Goal: Complete application form: Complete application form

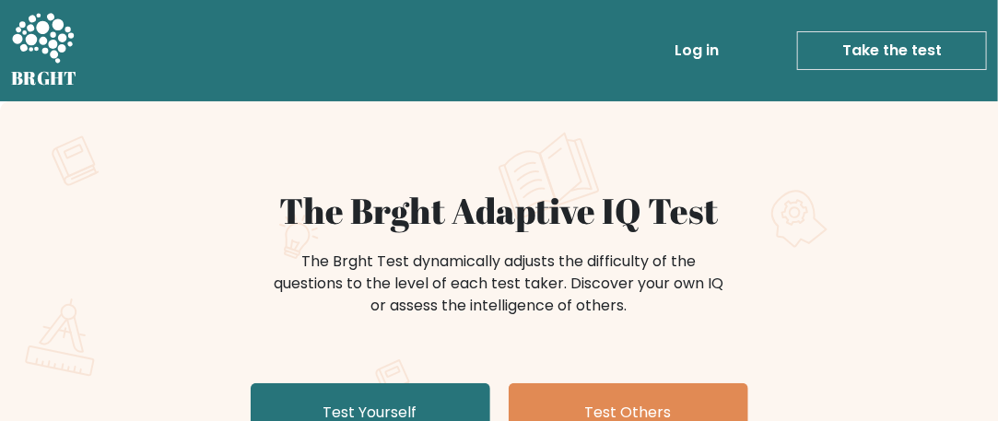
scroll to position [92, 0]
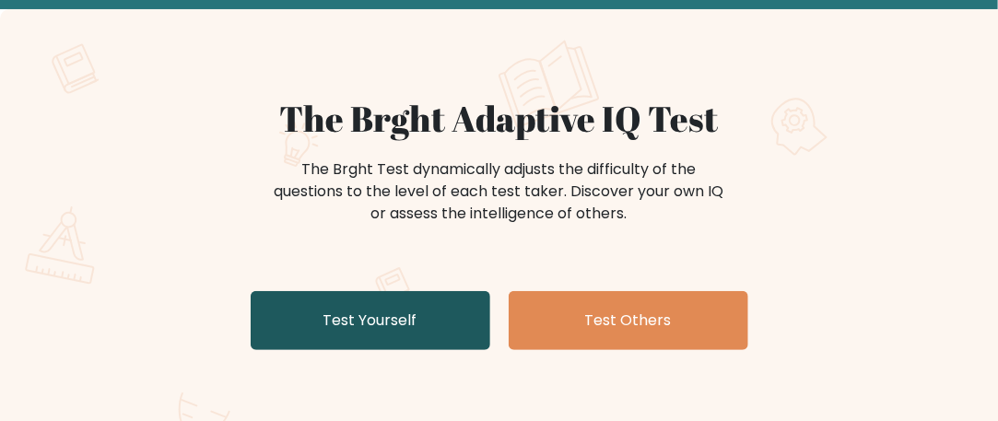
click at [387, 310] on link "Test Yourself" at bounding box center [371, 320] width 240 height 59
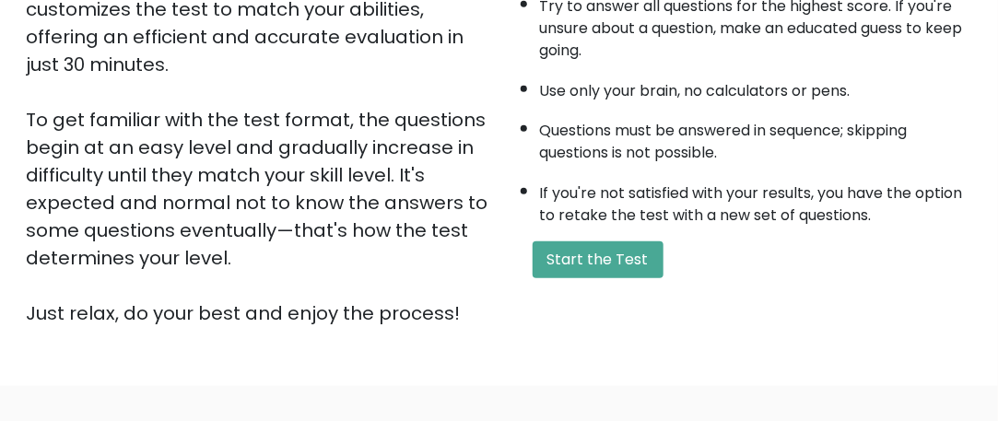
scroll to position [461, 0]
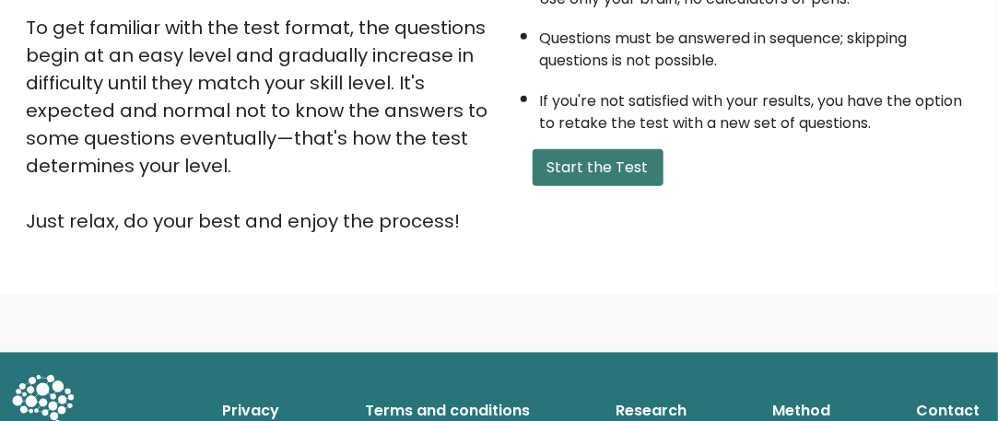
click at [606, 167] on button "Start the Test" at bounding box center [598, 167] width 131 height 37
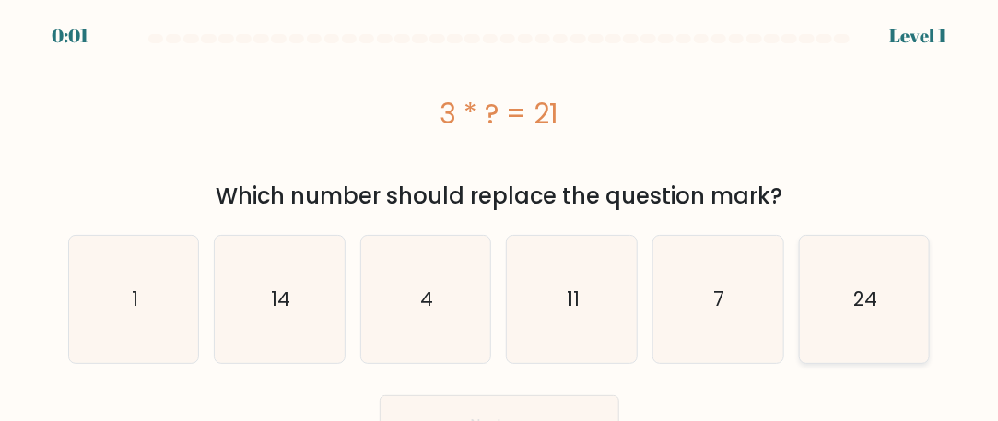
click at [867, 305] on text "24" at bounding box center [865, 299] width 24 height 27
click at [500, 216] on input "f. 24" at bounding box center [499, 213] width 1 height 5
radio input "true"
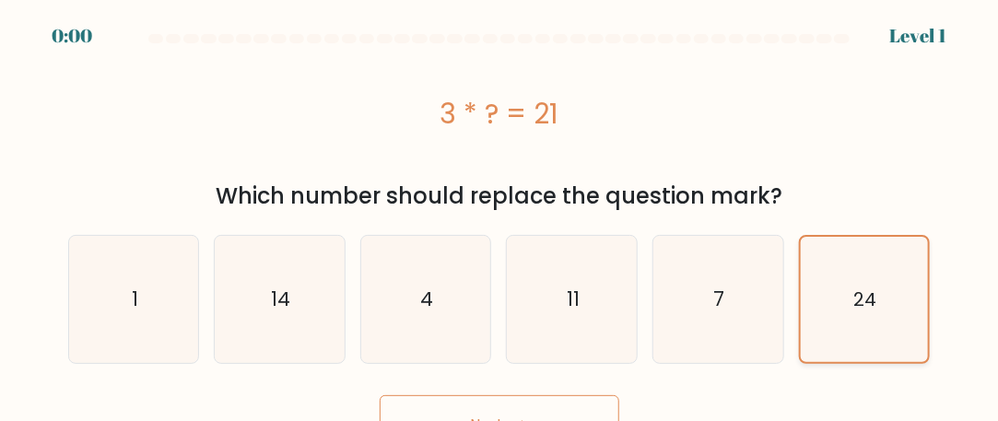
scroll to position [32, 0]
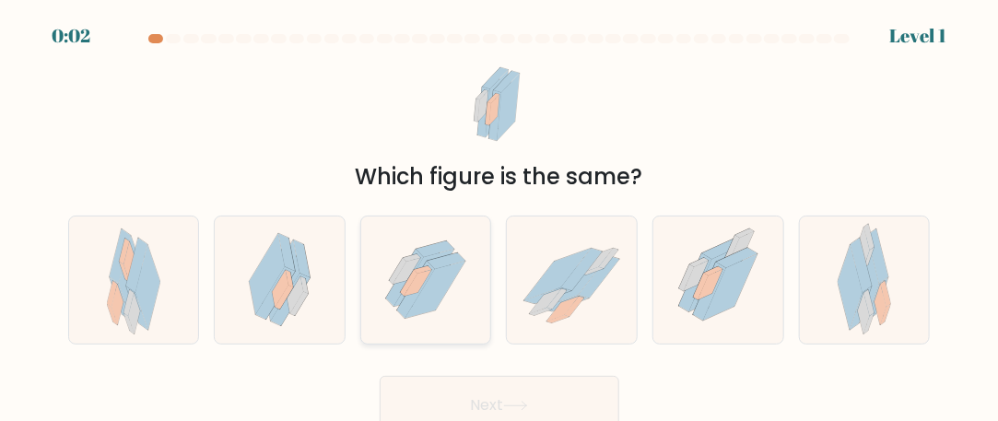
click at [443, 260] on icon at bounding box center [447, 261] width 38 height 16
click at [499, 216] on input "c." at bounding box center [499, 213] width 1 height 5
radio input "true"
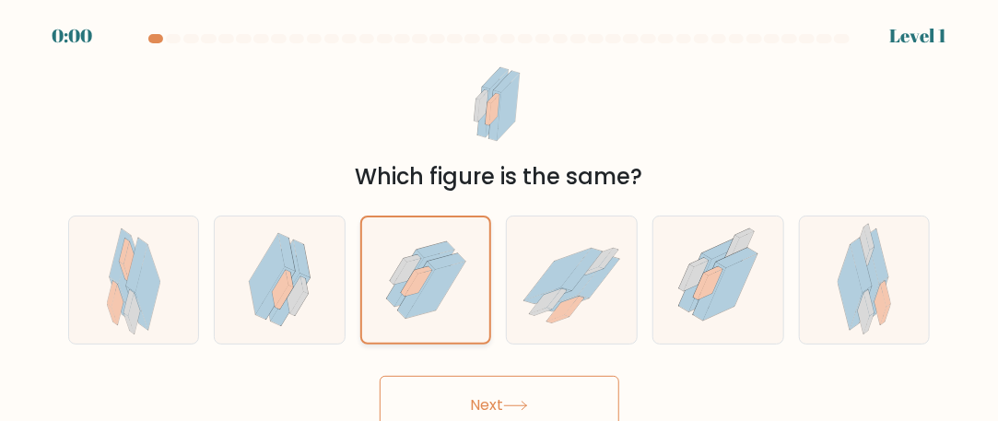
scroll to position [13, 0]
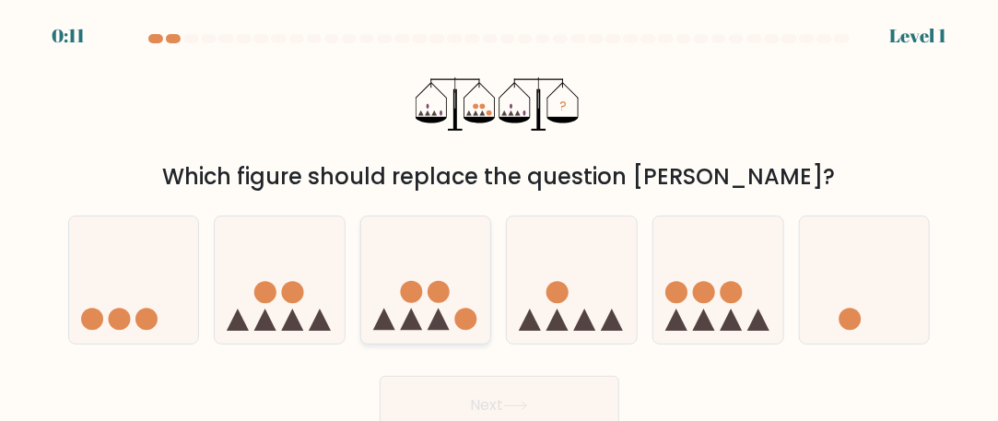
click at [443, 299] on circle at bounding box center [439, 292] width 22 height 22
click at [499, 216] on input "c." at bounding box center [499, 213] width 1 height 5
radio input "true"
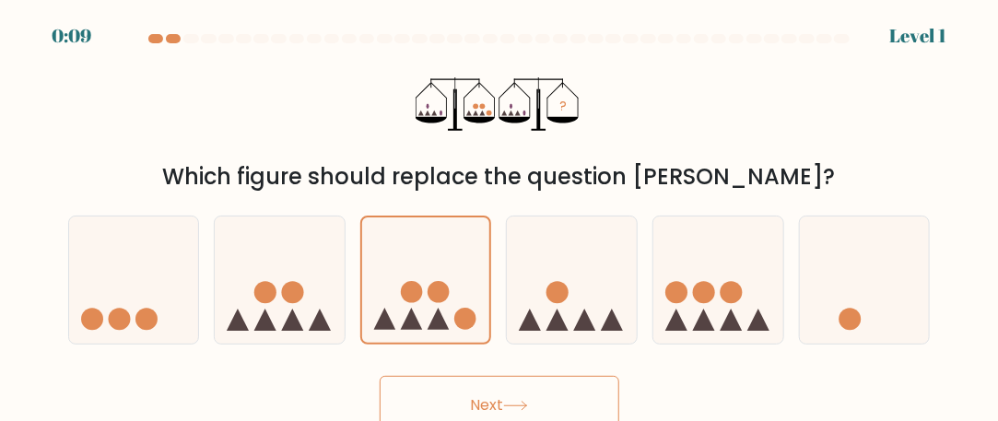
click at [488, 390] on button "Next" at bounding box center [500, 405] width 240 height 59
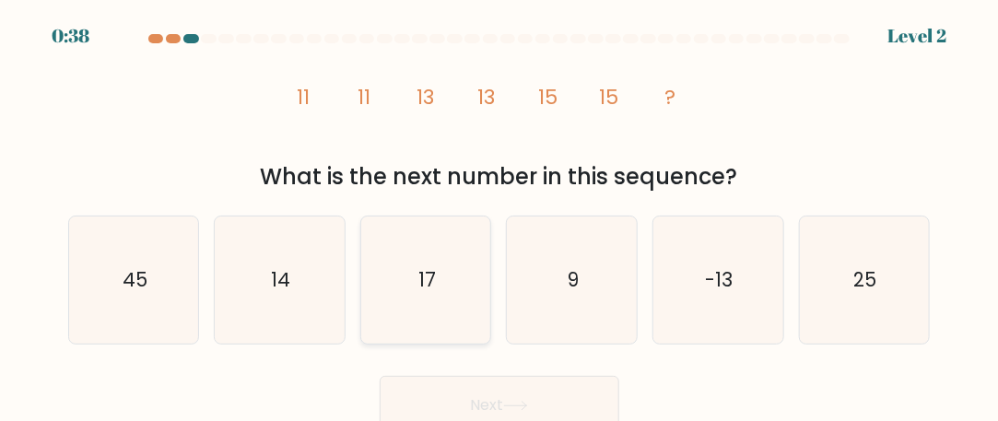
click at [454, 256] on icon "17" at bounding box center [425, 280] width 127 height 127
click at [499, 216] on input "c. 17" at bounding box center [499, 213] width 1 height 5
radio input "true"
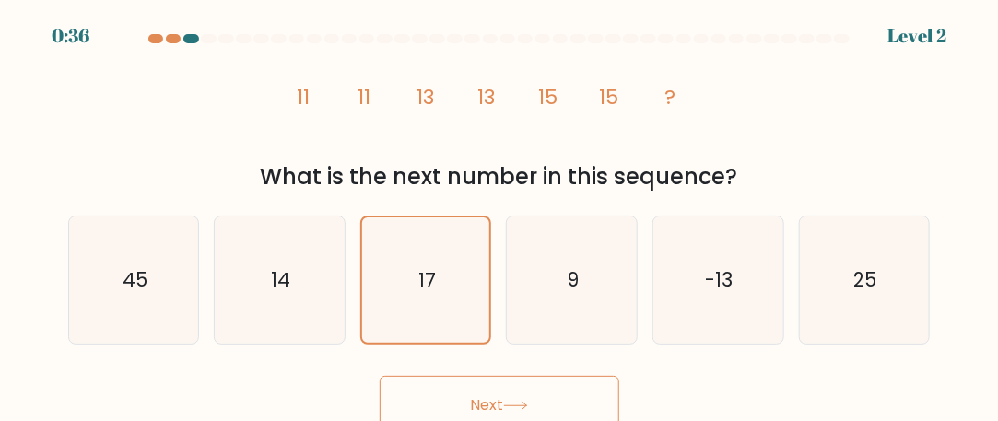
click at [501, 392] on button "Next" at bounding box center [500, 405] width 240 height 59
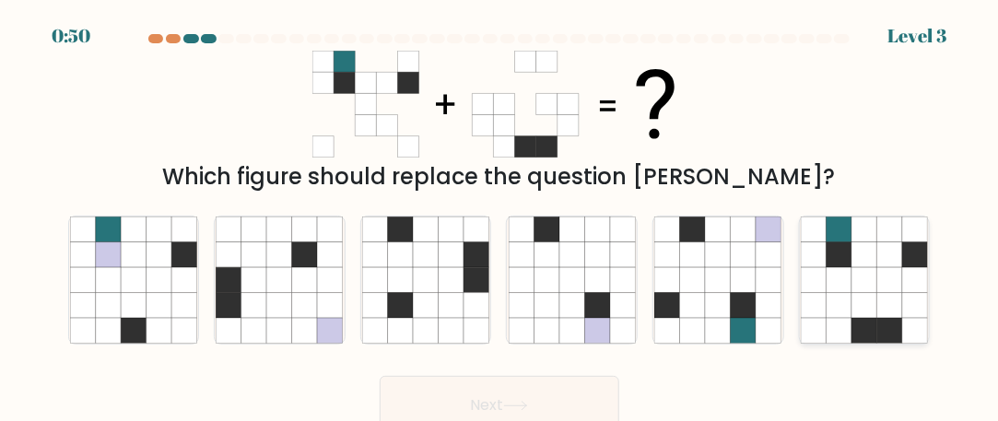
click at [884, 330] on icon at bounding box center [889, 330] width 25 height 25
click at [500, 216] on input "f." at bounding box center [499, 213] width 1 height 5
radio input "true"
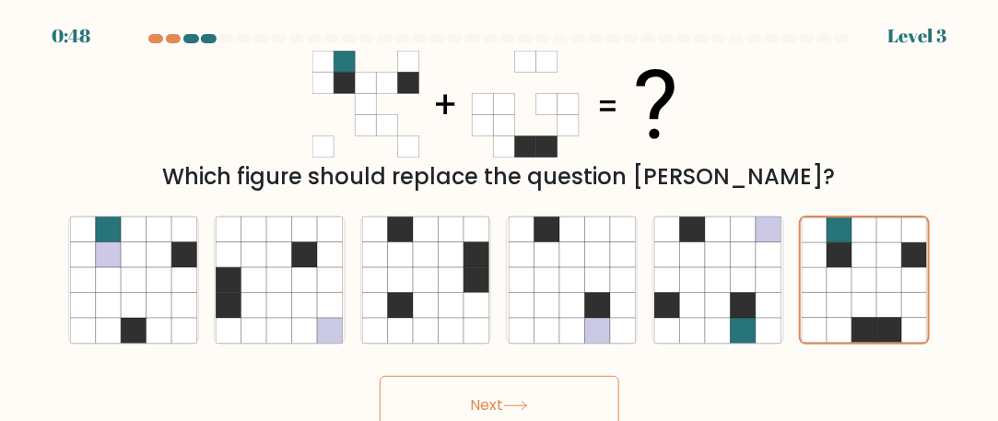
click at [579, 380] on button "Next" at bounding box center [500, 405] width 240 height 59
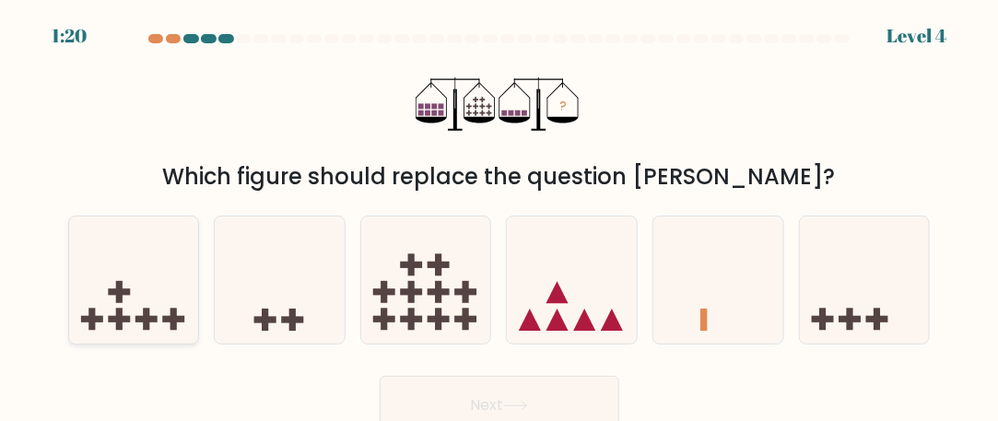
click at [88, 303] on icon at bounding box center [134, 281] width 130 height 108
click at [499, 216] on input "a." at bounding box center [499, 213] width 1 height 5
radio input "true"
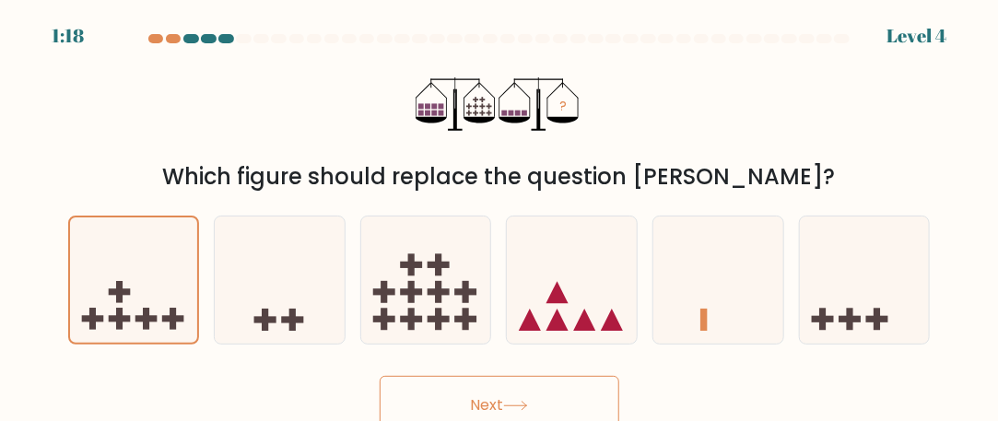
click at [458, 390] on button "Next" at bounding box center [500, 405] width 240 height 59
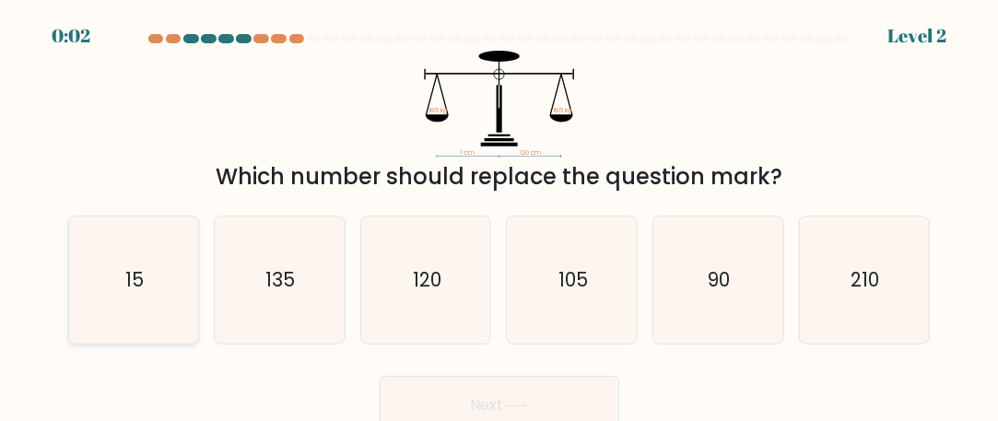
click at [123, 291] on icon "15" at bounding box center [133, 280] width 127 height 127
click at [499, 216] on input "a. 15" at bounding box center [499, 213] width 1 height 5
radio input "true"
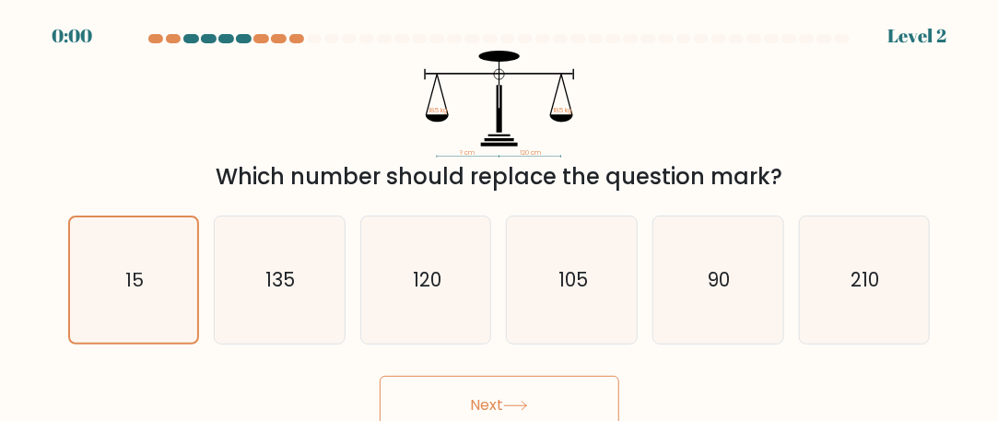
click at [483, 398] on button "Next" at bounding box center [500, 405] width 240 height 59
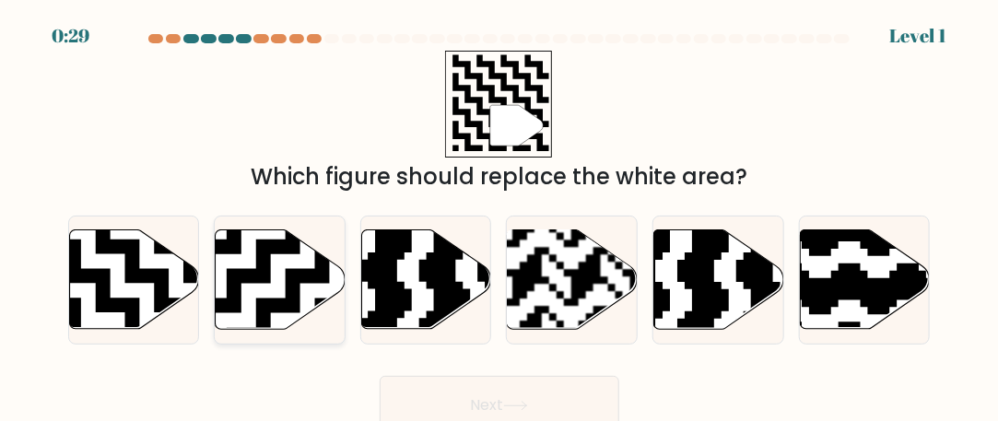
click at [254, 264] on icon at bounding box center [281, 280] width 130 height 100
click at [499, 216] on input "b." at bounding box center [499, 213] width 1 height 5
radio input "true"
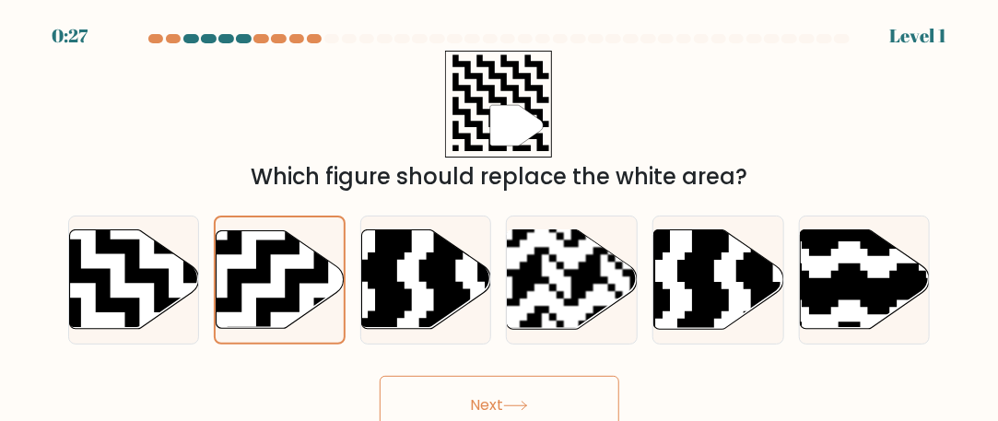
click at [443, 384] on button "Next" at bounding box center [500, 405] width 240 height 59
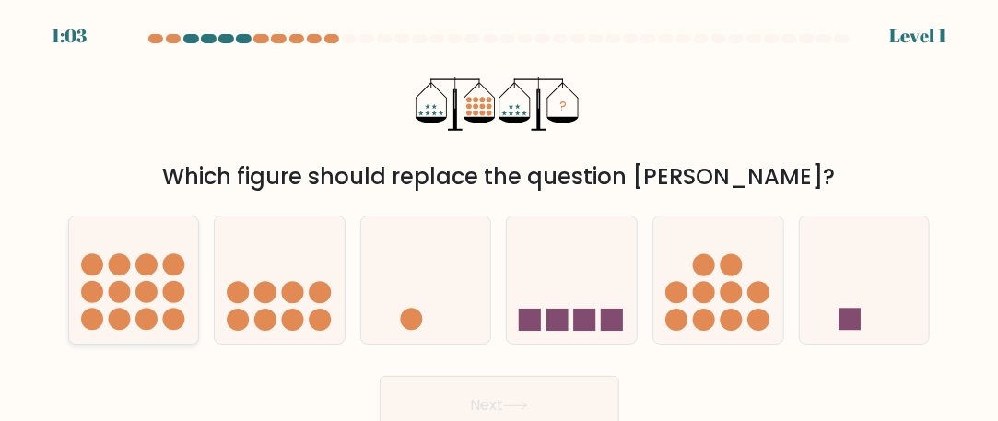
click at [174, 325] on circle at bounding box center [173, 320] width 22 height 22
click at [499, 216] on input "a." at bounding box center [499, 213] width 1 height 5
radio input "true"
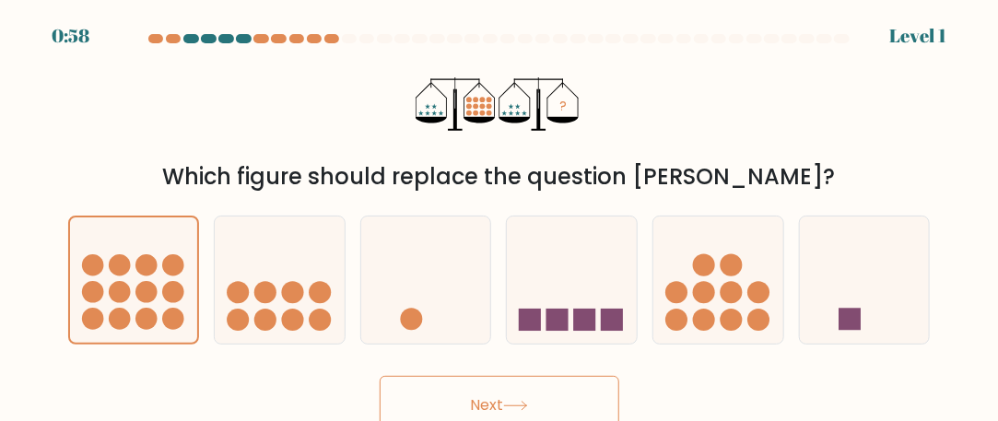
click at [499, 404] on button "Next" at bounding box center [500, 405] width 240 height 59
click at [496, 397] on button "Next" at bounding box center [500, 405] width 240 height 59
click at [487, 399] on button "Next" at bounding box center [500, 405] width 240 height 59
click at [186, 294] on icon at bounding box center [134, 281] width 128 height 106
click at [499, 216] on input "a." at bounding box center [499, 213] width 1 height 5
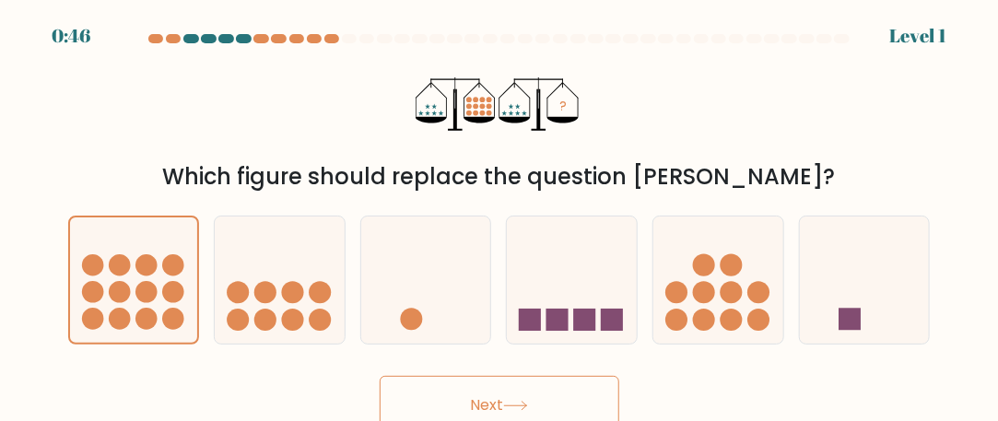
click at [510, 396] on button "Next" at bounding box center [500, 405] width 240 height 59
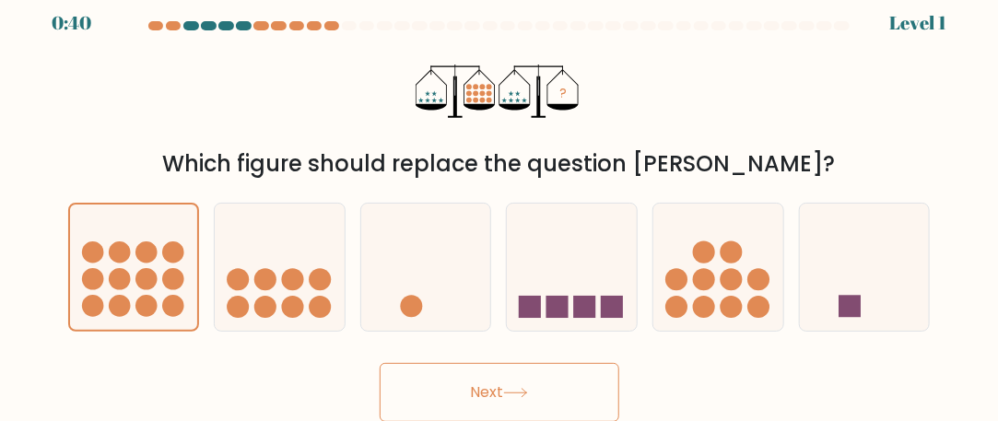
click at [519, 392] on icon at bounding box center [515, 393] width 25 height 10
click at [475, 388] on button "Next" at bounding box center [500, 392] width 240 height 59
click at [131, 284] on icon at bounding box center [134, 268] width 128 height 106
click at [499, 203] on input "a." at bounding box center [499, 200] width 1 height 5
click at [131, 284] on icon at bounding box center [134, 268] width 128 height 106
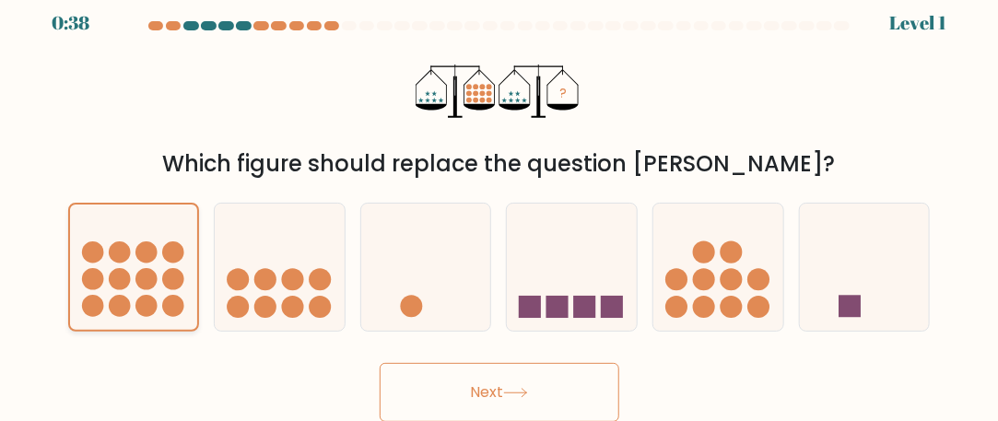
click at [499, 203] on input "a." at bounding box center [499, 200] width 1 height 5
click at [505, 392] on button "Next" at bounding box center [500, 392] width 240 height 59
click at [505, 391] on button "Next" at bounding box center [500, 392] width 240 height 59
click at [327, 249] on icon at bounding box center [280, 268] width 130 height 108
click at [499, 203] on input "b." at bounding box center [499, 200] width 1 height 5
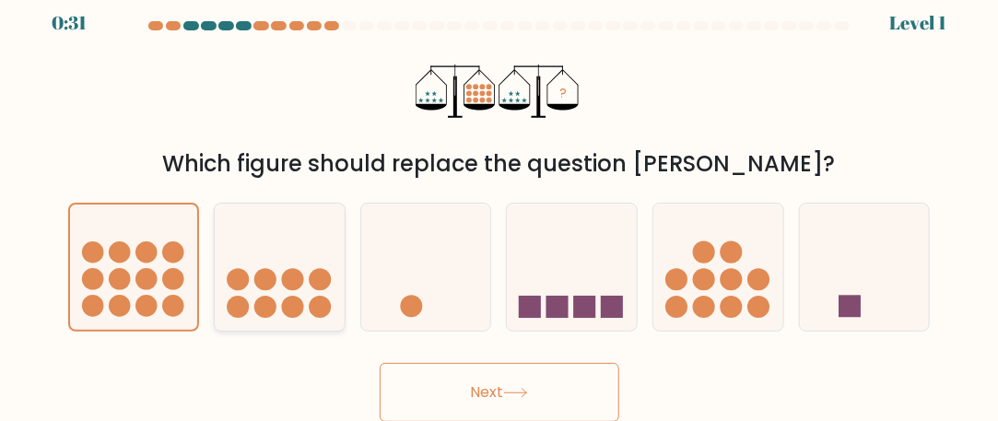
radio input "true"
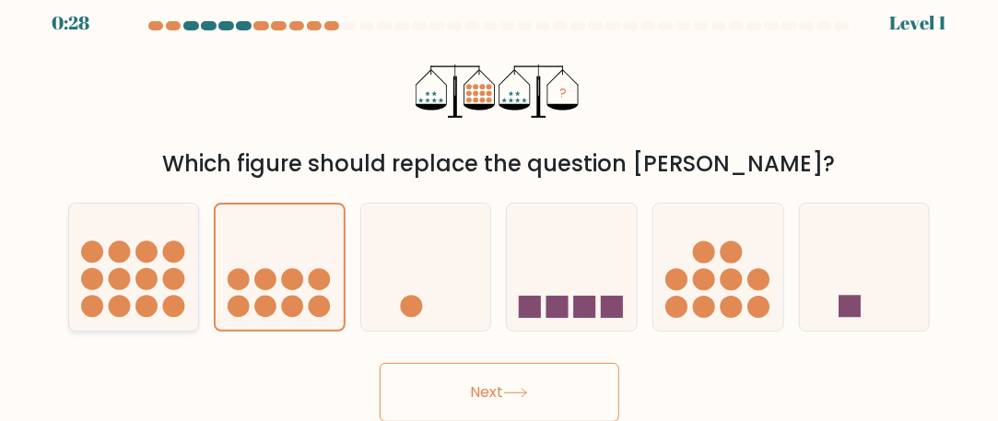
drag, startPoint x: 190, startPoint y: 272, endPoint x: 172, endPoint y: 272, distance: 17.5
click at [188, 272] on icon at bounding box center [134, 268] width 130 height 108
click at [499, 203] on input "a." at bounding box center [499, 200] width 1 height 5
radio input "true"
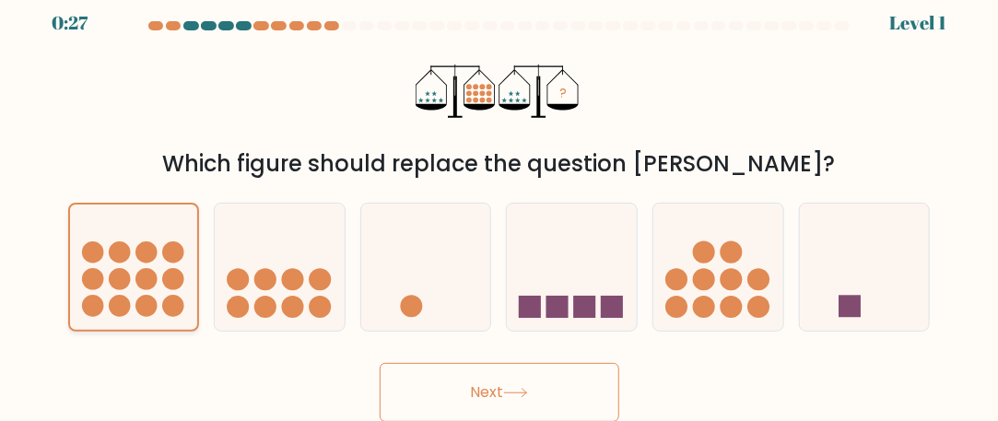
click at [154, 271] on icon at bounding box center [134, 268] width 128 height 106
click at [499, 203] on input "a." at bounding box center [499, 200] width 1 height 5
click at [151, 266] on icon at bounding box center [134, 268] width 128 height 106
click at [499, 203] on input "a." at bounding box center [499, 200] width 1 height 5
click at [488, 401] on button "Next" at bounding box center [500, 392] width 240 height 59
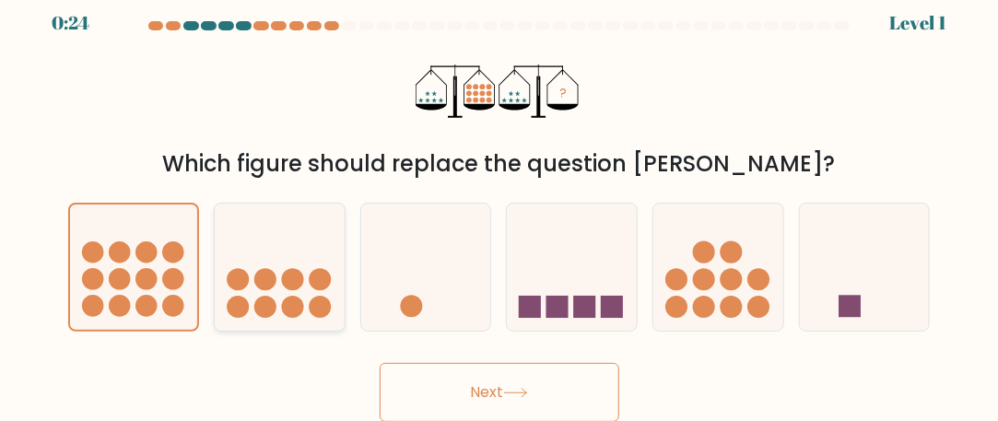
click at [284, 276] on circle at bounding box center [293, 279] width 22 height 22
click at [499, 203] on input "b." at bounding box center [499, 200] width 1 height 5
radio input "true"
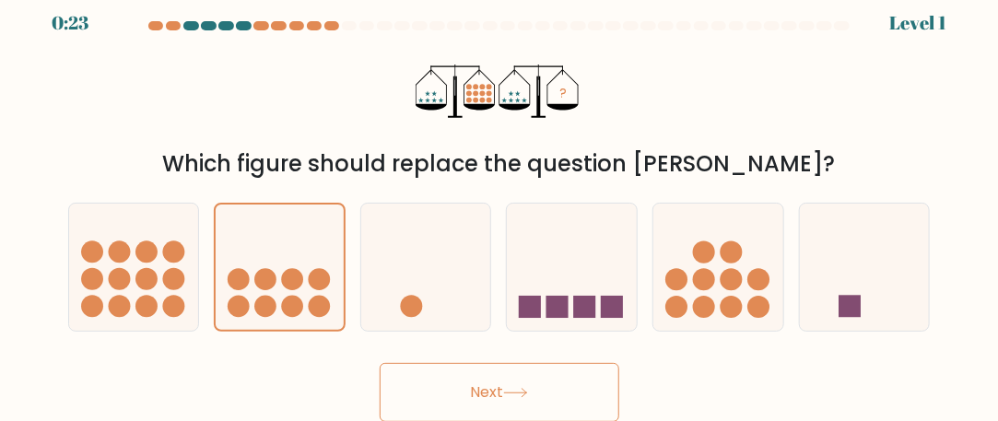
click at [457, 382] on button "Next" at bounding box center [500, 392] width 240 height 59
click at [448, 302] on icon at bounding box center [426, 268] width 130 height 108
click at [499, 203] on input "c." at bounding box center [499, 200] width 1 height 5
radio input "true"
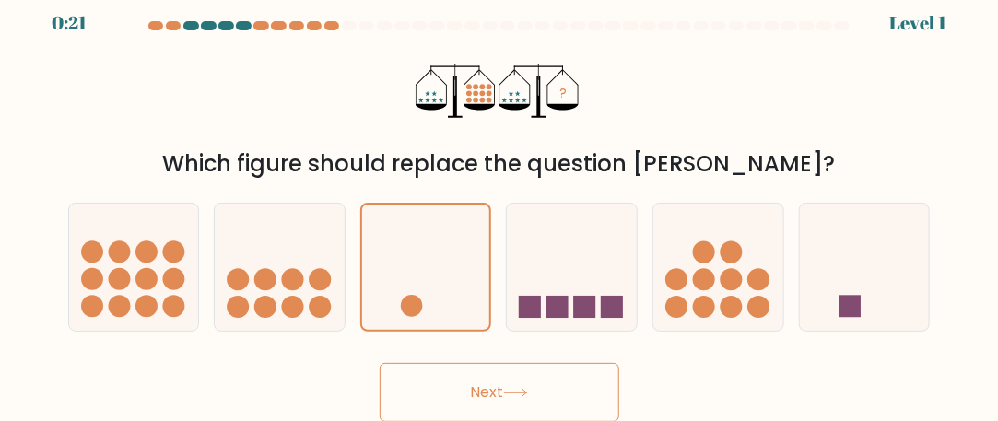
click at [512, 403] on button "Next" at bounding box center [500, 392] width 240 height 59
click at [599, 272] on icon at bounding box center [572, 268] width 130 height 108
click at [500, 203] on input "d." at bounding box center [499, 200] width 1 height 5
radio input "true"
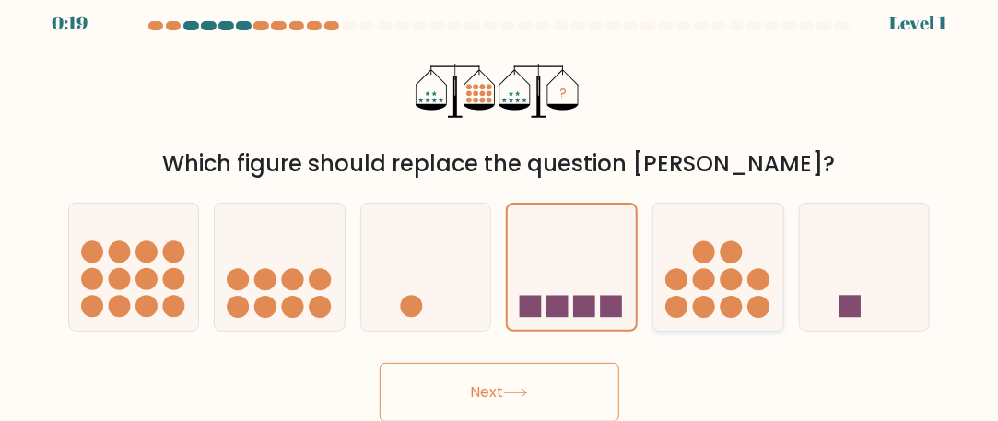
drag, startPoint x: 697, startPoint y: 277, endPoint x: 707, endPoint y: 275, distance: 9.6
click at [697, 277] on circle at bounding box center [704, 279] width 22 height 22
click at [500, 203] on input "e." at bounding box center [499, 200] width 1 height 5
radio input "true"
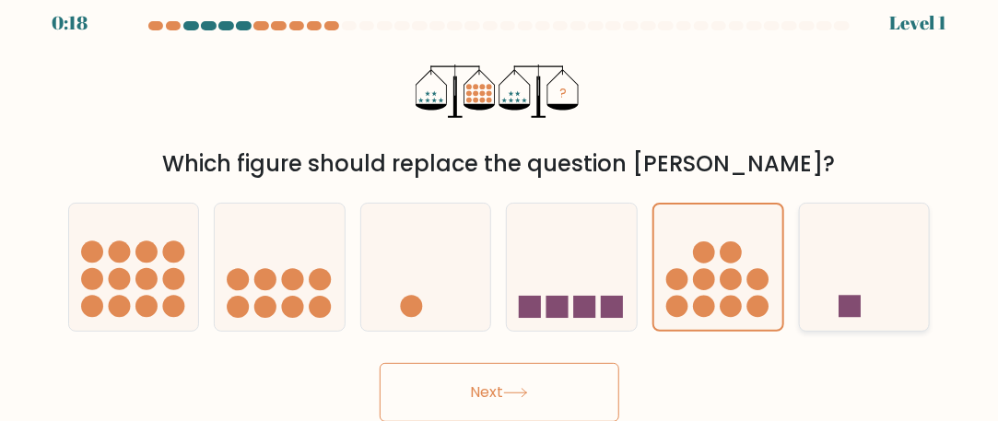
click at [849, 294] on icon at bounding box center [865, 268] width 130 height 108
click at [500, 203] on input "f." at bounding box center [499, 200] width 1 height 5
radio input "true"
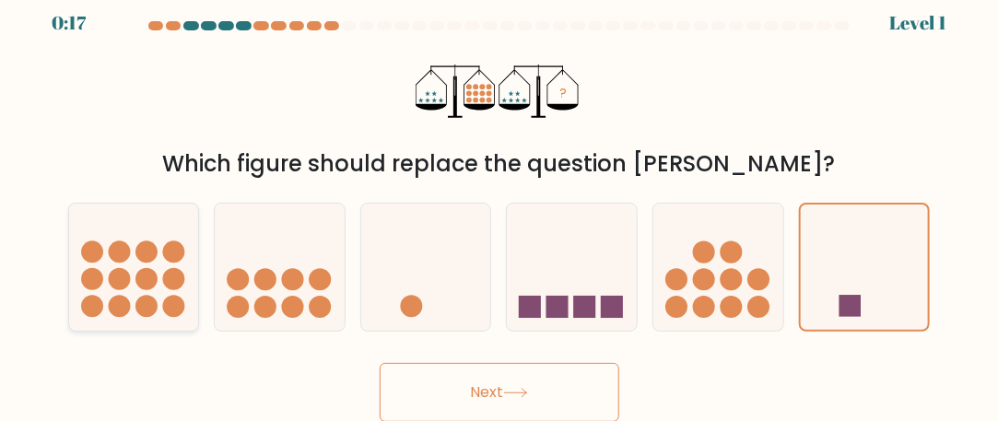
click at [107, 265] on icon at bounding box center [134, 268] width 130 height 108
click at [499, 203] on input "a." at bounding box center [499, 200] width 1 height 5
radio input "true"
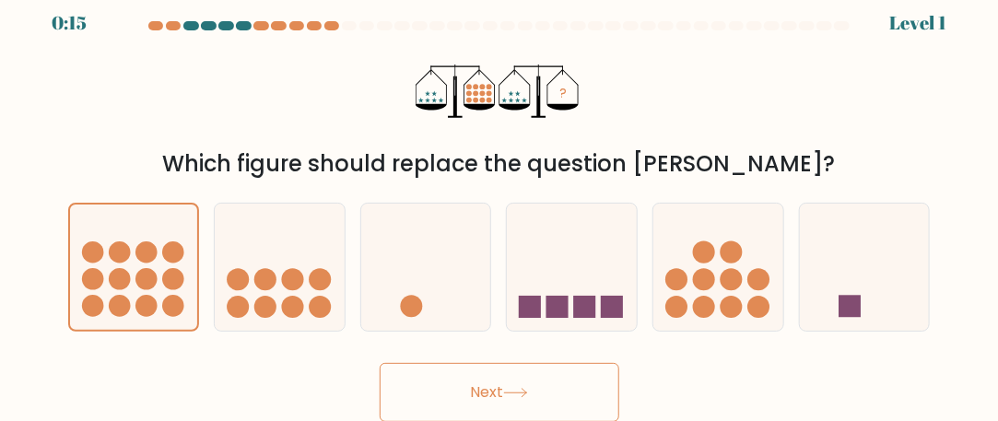
click at [542, 376] on button "Next" at bounding box center [500, 392] width 240 height 59
click at [488, 389] on button "Next" at bounding box center [500, 392] width 240 height 59
